Goal: Information Seeking & Learning: Find specific fact

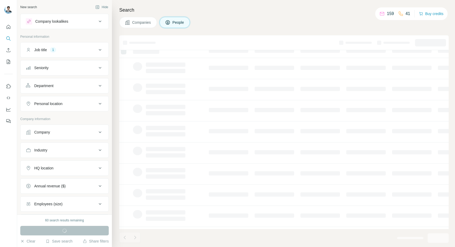
scroll to position [5, 4]
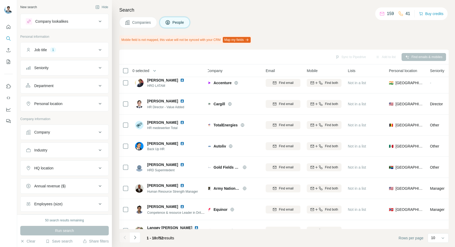
click at [86, 52] on button "Job title 1" at bounding box center [65, 49] width 88 height 13
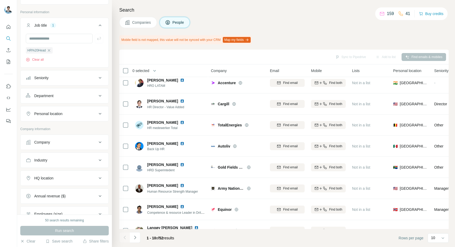
scroll to position [26, 0]
click at [64, 174] on div "HQ location" at bounding box center [61, 175] width 71 height 5
click at [57, 183] on button "HQ location" at bounding box center [65, 177] width 88 height 15
click at [60, 177] on div "HQ location" at bounding box center [61, 175] width 71 height 5
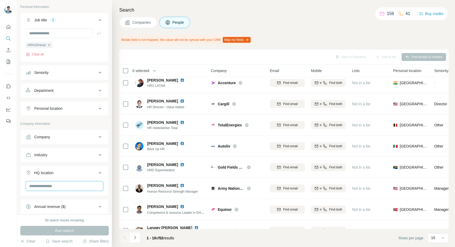
click at [50, 192] on div at bounding box center [65, 188] width 88 height 14
type input "*"
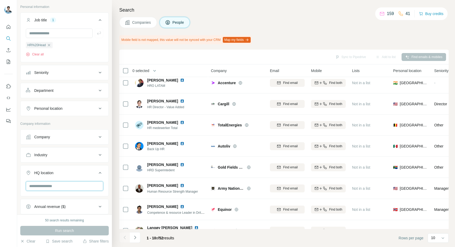
type input "*"
type input "**"
click at [56, 184] on input "text" at bounding box center [64, 185] width 77 height 9
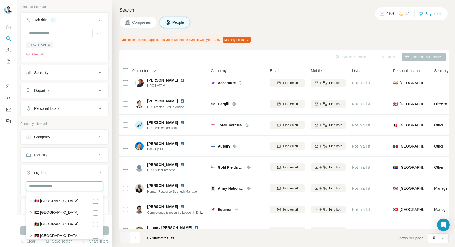
click at [56, 184] on input "text" at bounding box center [64, 185] width 77 height 9
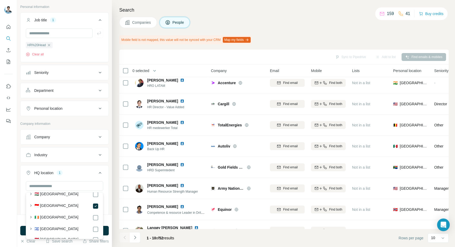
scroll to position [1144, 0]
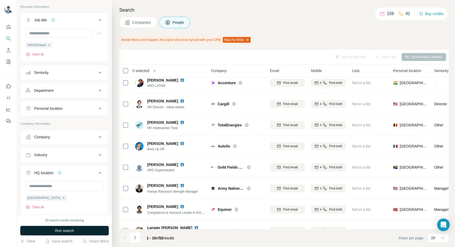
click at [108, 229] on button "Run search" at bounding box center [64, 230] width 89 height 9
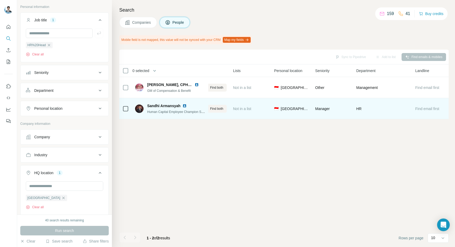
scroll to position [0, 124]
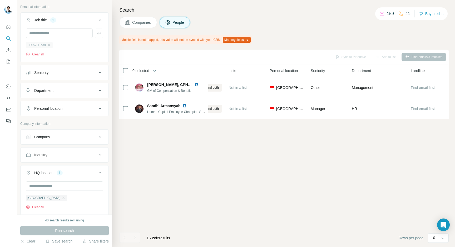
click at [41, 46] on span "HR%20Head" at bounding box center [36, 45] width 18 height 5
click at [47, 47] on div "HR%20Head" at bounding box center [39, 45] width 27 height 6
drag, startPoint x: 48, startPoint y: 46, endPoint x: 48, endPoint y: 43, distance: 2.6
click at [48, 46] on icon "button" at bounding box center [49, 45] width 4 height 4
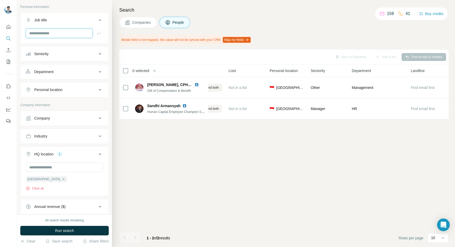
click at [46, 37] on input "text" at bounding box center [59, 32] width 67 height 9
type input "**********"
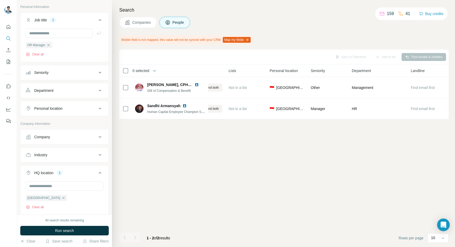
click at [83, 226] on button "Run search" at bounding box center [64, 230] width 89 height 9
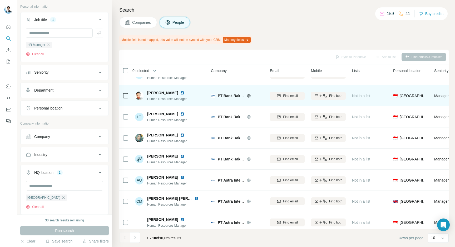
scroll to position [59, 0]
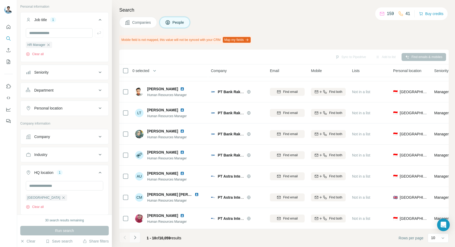
click at [136, 238] on icon "Navigate to next page" at bounding box center [135, 237] width 5 height 5
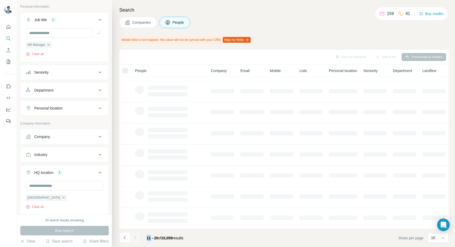
click at [136, 238] on div at bounding box center [135, 237] width 11 height 11
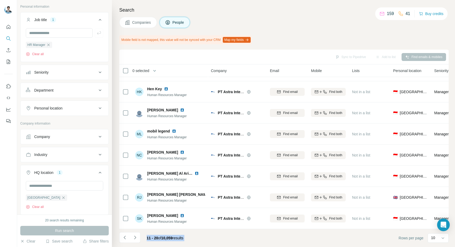
click at [136, 238] on icon "Navigate to next page" at bounding box center [135, 237] width 5 height 5
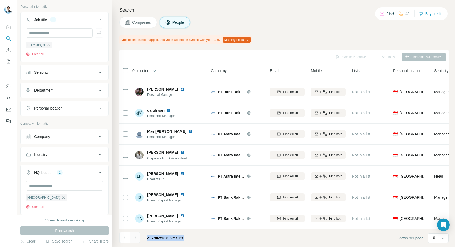
click at [136, 238] on icon "Navigate to next page" at bounding box center [135, 237] width 5 height 5
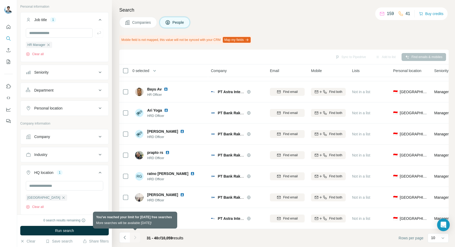
click at [135, 238] on div at bounding box center [135, 237] width 11 height 11
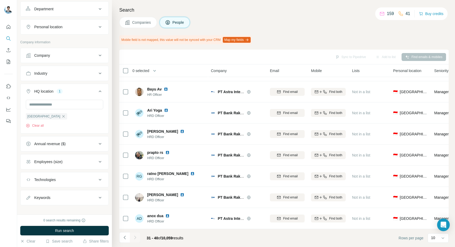
scroll to position [113, 0]
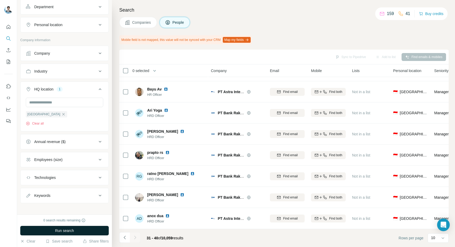
click at [48, 229] on button "Run search" at bounding box center [64, 230] width 89 height 9
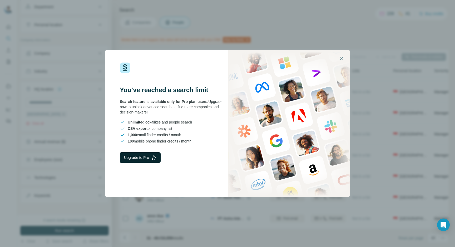
click at [142, 161] on button "Upgrade to Pro" at bounding box center [140, 157] width 41 height 11
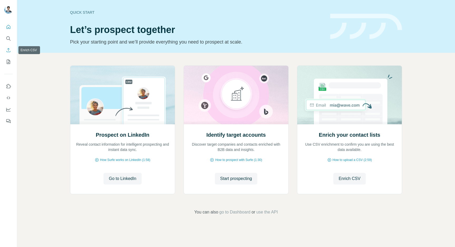
click at [10, 50] on icon "Enrich CSV" at bounding box center [8, 49] width 5 height 5
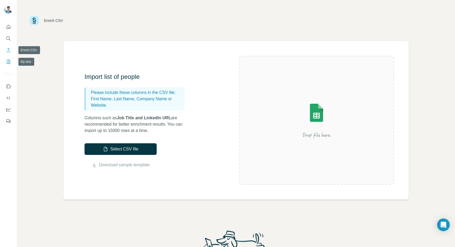
click at [8, 61] on icon "My lists" at bounding box center [8, 61] width 5 height 5
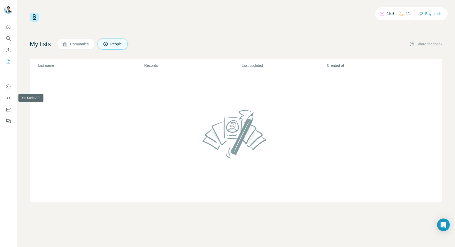
click at [9, 90] on button "Use Surfe on LinkedIn" at bounding box center [8, 85] width 8 height 9
